Goal: Task Accomplishment & Management: Complete application form

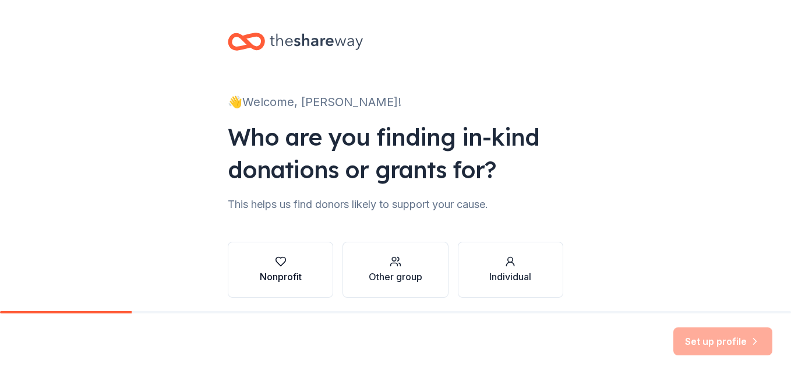
click at [298, 276] on button "Nonprofit" at bounding box center [280, 270] width 105 height 56
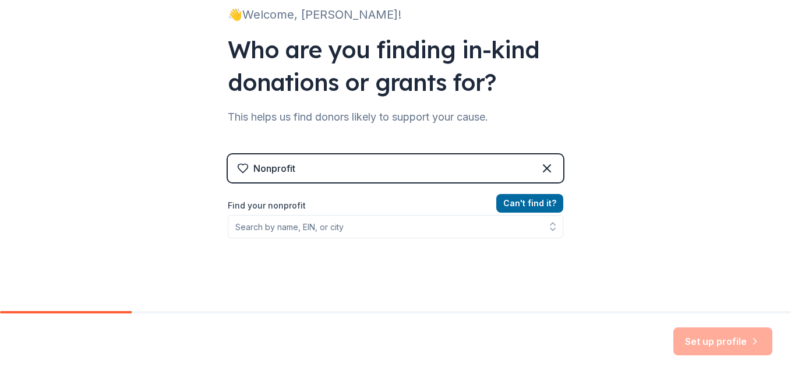
scroll to position [91, 0]
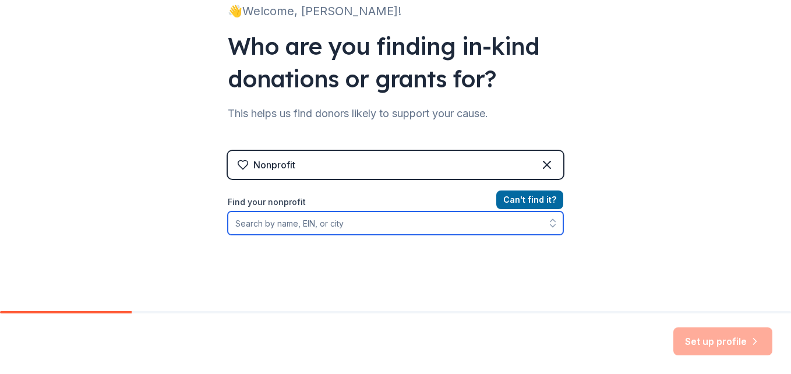
click at [324, 227] on input "Find your nonprofit" at bounding box center [395, 222] width 335 height 23
type input "bookcliff"
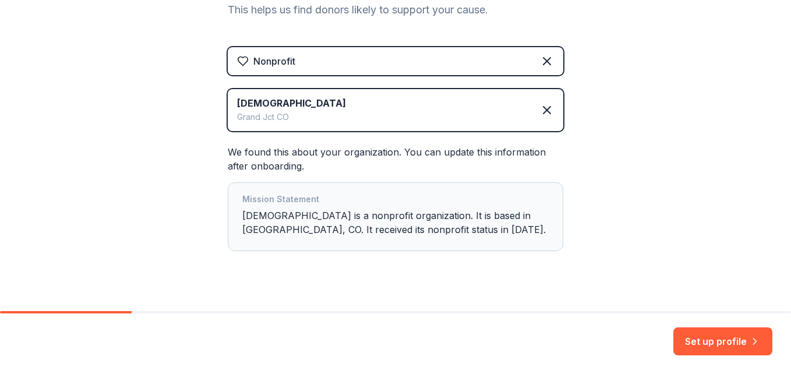
scroll to position [214, 0]
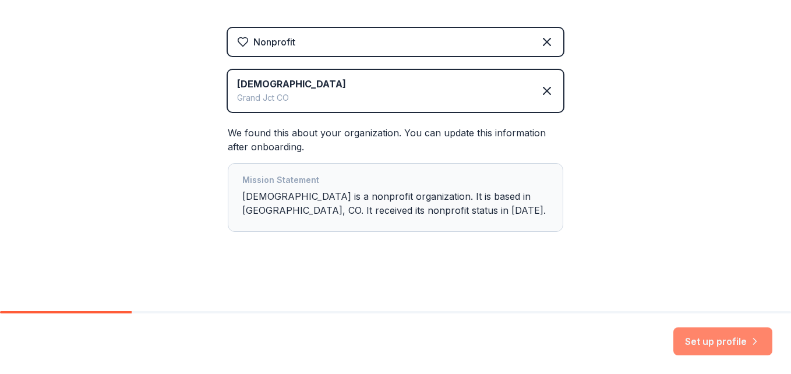
click at [715, 340] on button "Set up profile" at bounding box center [722, 341] width 99 height 28
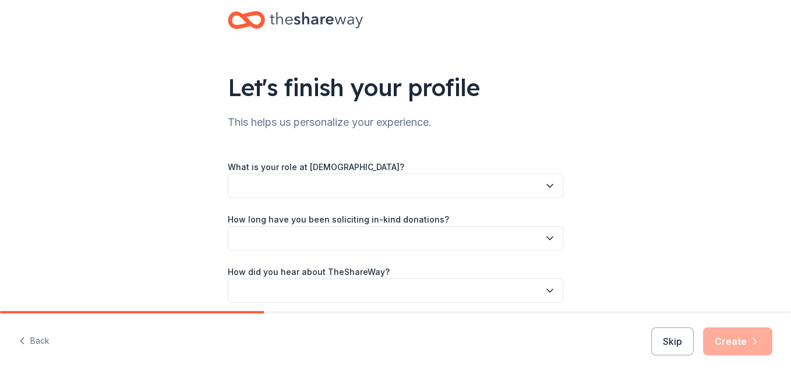
scroll to position [23, 0]
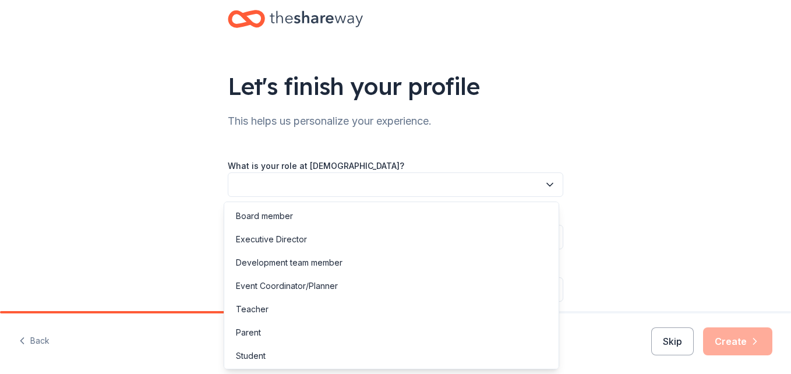
click at [537, 189] on button "button" at bounding box center [395, 184] width 335 height 24
click at [259, 302] on div "Teacher" at bounding box center [391, 309] width 330 height 23
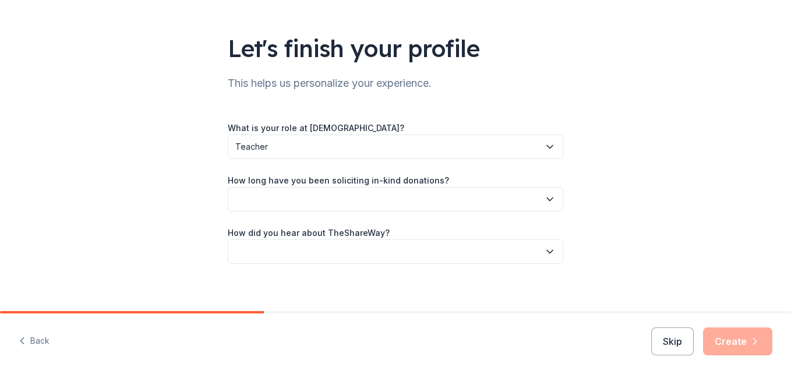
scroll to position [69, 0]
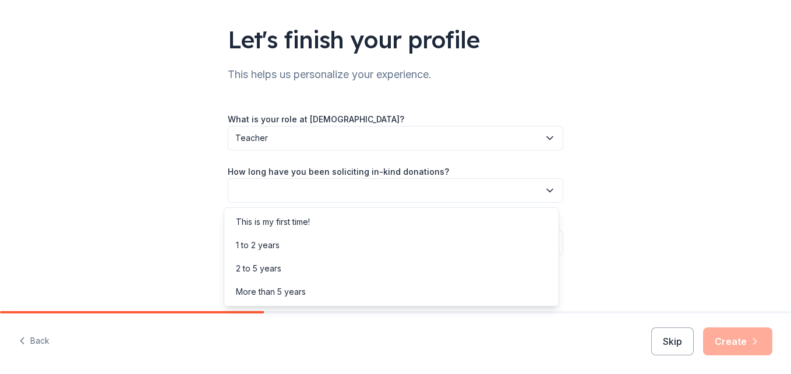
click at [547, 192] on icon "button" at bounding box center [550, 191] width 12 height 12
click at [343, 214] on div "This is my first time!" at bounding box center [391, 221] width 330 height 23
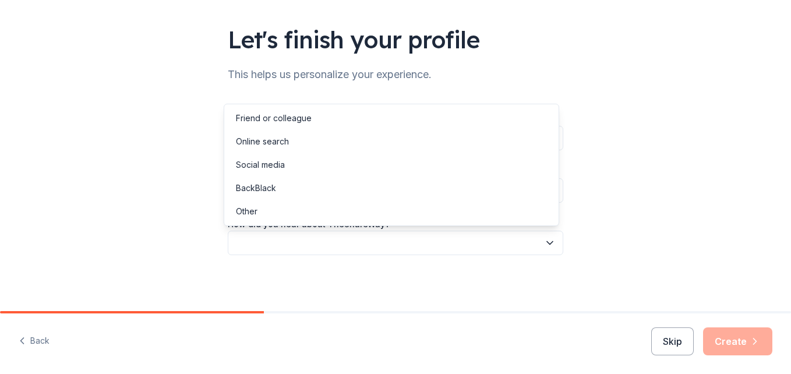
click at [547, 245] on icon "button" at bounding box center [550, 243] width 12 height 12
click at [288, 139] on div "Online search" at bounding box center [262, 141] width 53 height 14
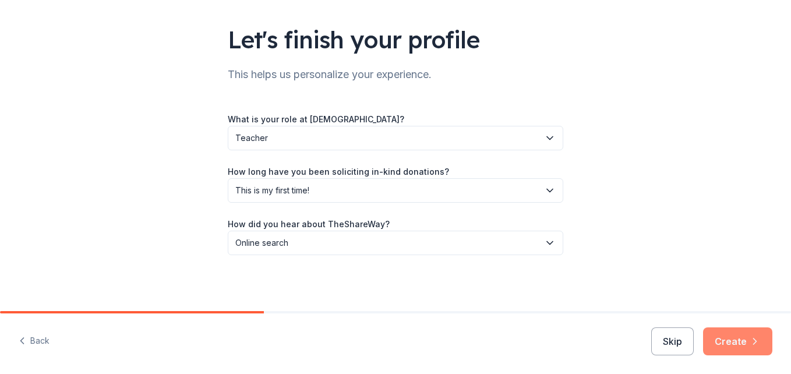
click at [728, 344] on button "Create" at bounding box center [737, 341] width 69 height 28
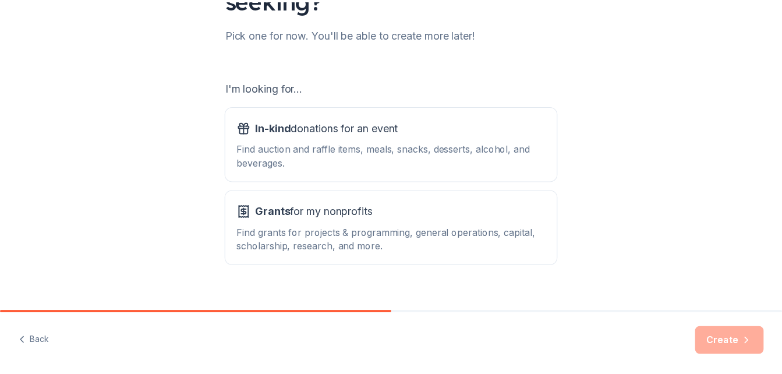
scroll to position [159, 0]
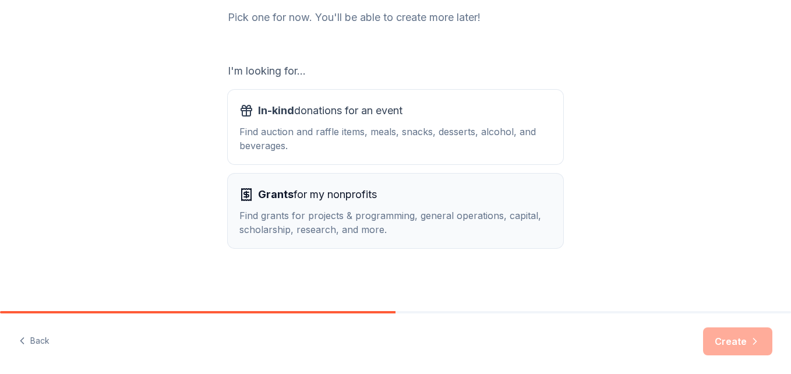
click at [465, 222] on div "Find grants for projects & programming, general operations, capital, scholarshi…" at bounding box center [395, 222] width 312 height 28
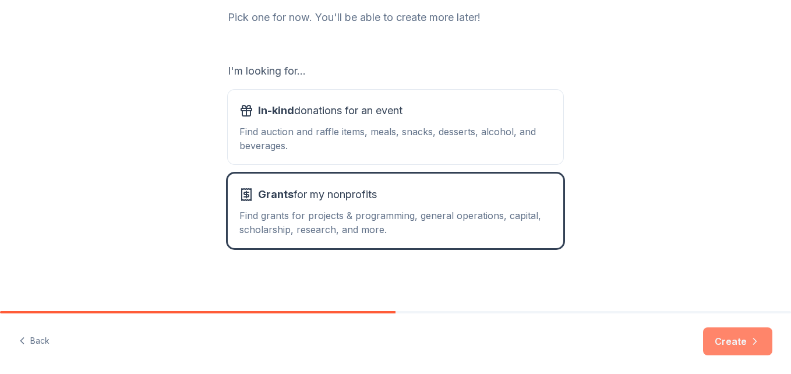
click at [737, 335] on button "Create" at bounding box center [737, 341] width 69 height 28
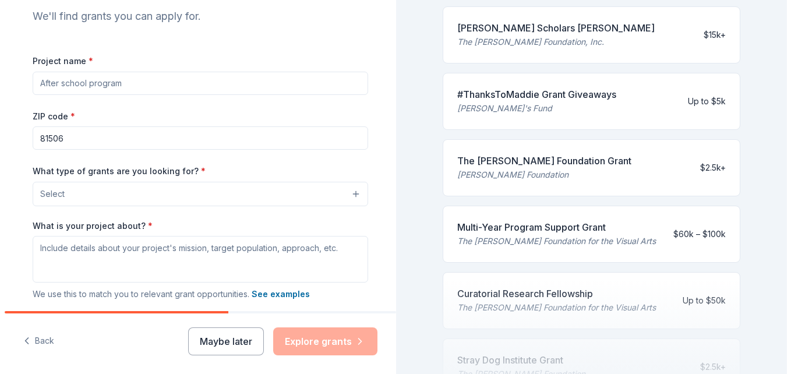
scroll to position [128, 0]
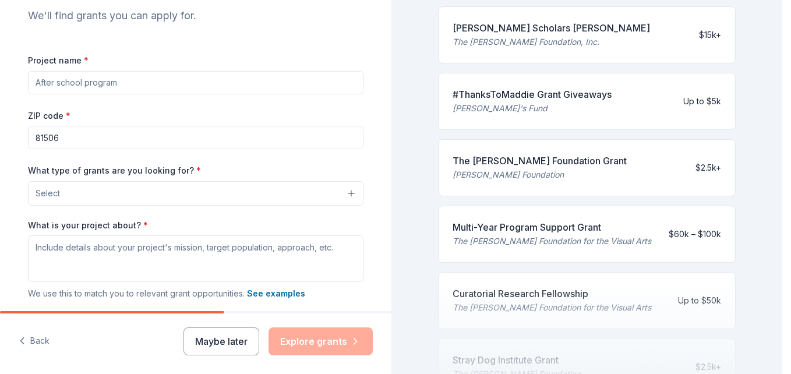
click at [344, 193] on button "Select" at bounding box center [195, 193] width 335 height 24
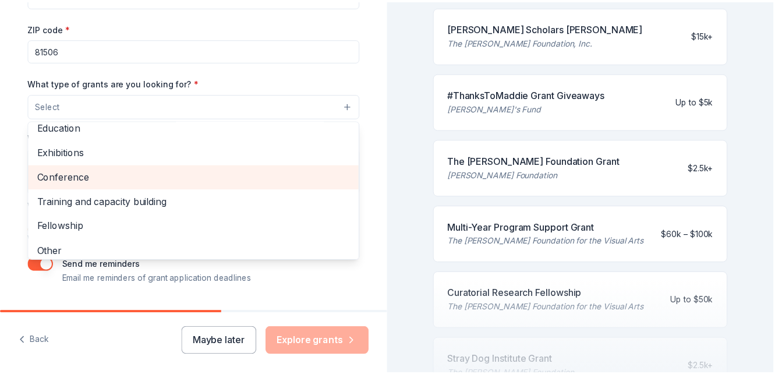
scroll to position [137, 0]
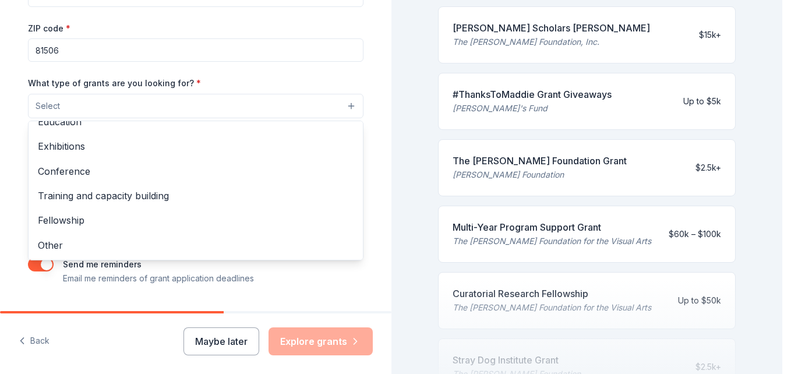
click at [372, 125] on div "Tell us about your project. We'll find grants you can apply for. Project name *…" at bounding box center [195, 63] width 373 height 557
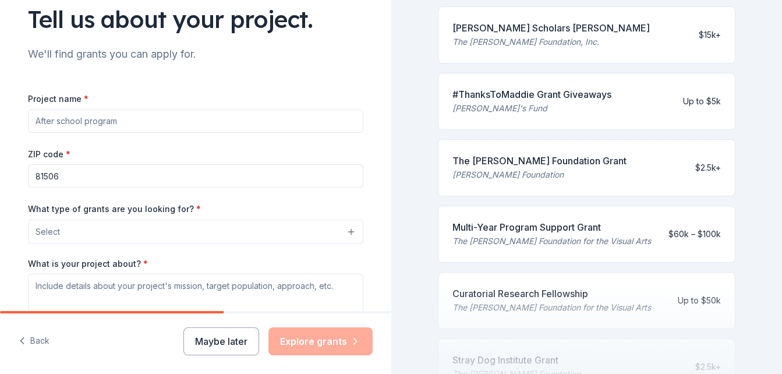
scroll to position [88, 0]
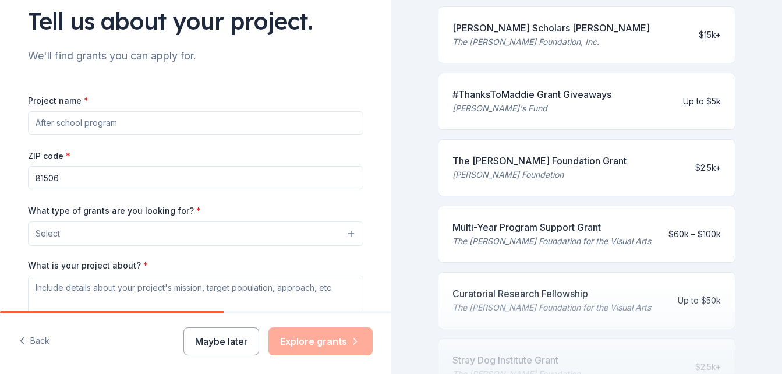
click at [189, 134] on input "Project name *" at bounding box center [195, 122] width 335 height 23
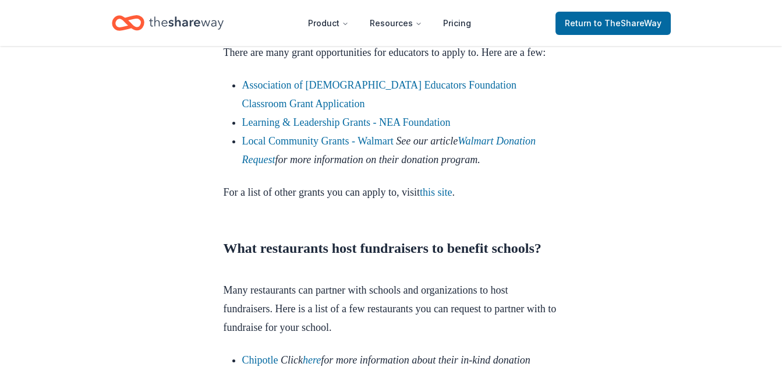
scroll to position [3560, 0]
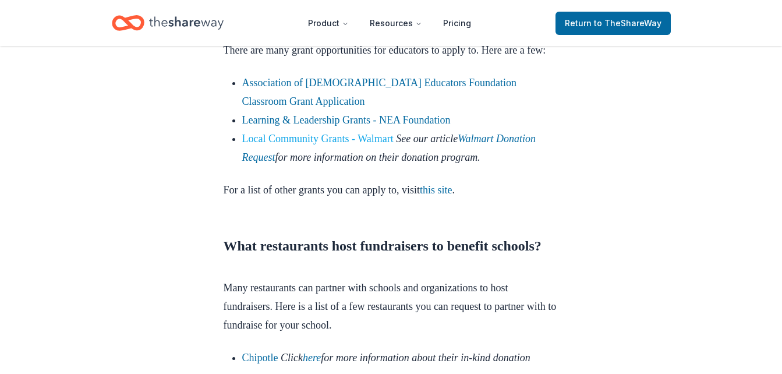
click at [357, 144] on link "Local Community Grants - Walmart" at bounding box center [317, 139] width 151 height 12
